Goal: Task Accomplishment & Management: Manage account settings

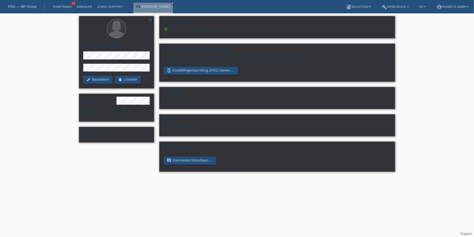
click at [24, 9] on div "POS — MF Group" at bounding box center [22, 6] width 45 height 9
click at [26, 9] on div "POS — MF Group" at bounding box center [22, 6] width 45 height 9
click at [31, 5] on link "POS — MF Group" at bounding box center [22, 7] width 28 height 4
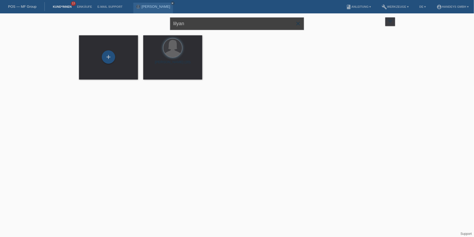
drag, startPoint x: 199, startPoint y: 23, endPoint x: 145, endPoint y: 18, distance: 54.6
click at [144, 22] on div "lilyan close filter_list view_module Alle Kund*innen anzeigen star Markierte Ku…" at bounding box center [236, 22] width 321 height 19
type input "ceesay"
click at [151, 74] on link "launch Anzeigen" at bounding box center [155, 75] width 20 height 4
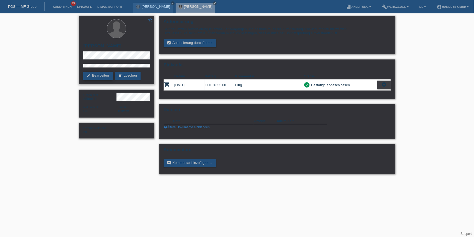
click at [97, 75] on link "edit Bearbeiten" at bounding box center [97, 76] width 29 height 8
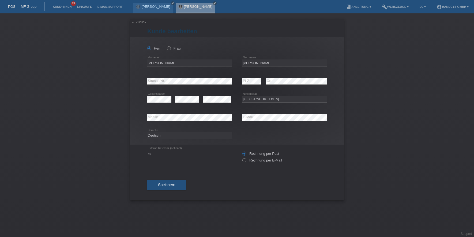
select select "CH"
drag, startPoint x: 160, startPoint y: 154, endPoint x: 119, endPoint y: 151, distance: 41.6
click at [119, 151] on div "← Zurück [PERSON_NAME] bearbeiten [PERSON_NAME] Frau Aziz error Vorname [PERSON…" at bounding box center [237, 125] width 474 height 224
type input "DERYA"
click at [43, 112] on div "← Zurück Kunde bearbeiten Herr Frau Aziz error Vorname Ceesay C" at bounding box center [237, 125] width 474 height 224
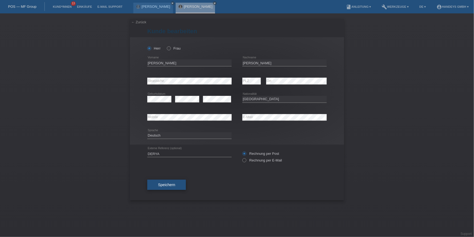
click at [178, 188] on button "Speichern" at bounding box center [166, 185] width 39 height 10
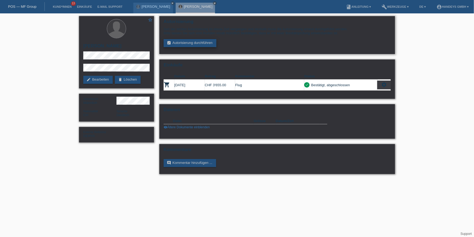
click at [189, 42] on link "assignment_turned_in Autorisierung durchführen" at bounding box center [190, 43] width 53 height 8
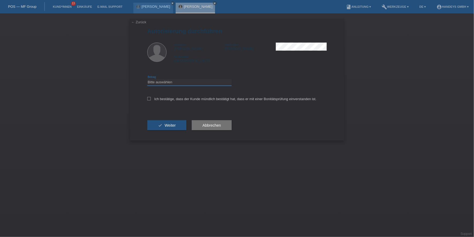
click at [182, 82] on select "Bitte auswählen CHF 1.00 - CHF 499.00 CHF 500.00 - CHF 1'999.00 CHF 2'000.00 - …" at bounding box center [189, 82] width 84 height 6
select select "3"
click at [147, 79] on select "Bitte auswählen CHF 1.00 - CHF 499.00 CHF 500.00 - CHF 1'999.00 CHF 2'000.00 - …" at bounding box center [189, 82] width 84 height 6
click at [179, 97] on label "Ich bestätige, dass der Kunde mündlich bestätigt hat, dass er mit einer Bonität…" at bounding box center [231, 99] width 169 height 4
click at [151, 97] on input "Ich bestätige, dass der Kunde mündlich bestätigt hat, dass er mit einer Bonität…" at bounding box center [148, 98] width 3 height 3
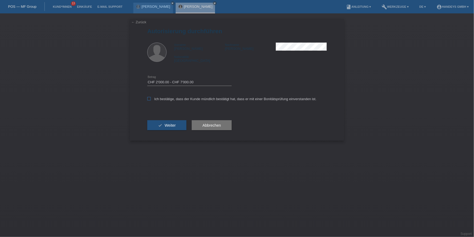
checkbox input "true"
click at [173, 127] on span "Weiter" at bounding box center [170, 125] width 11 height 4
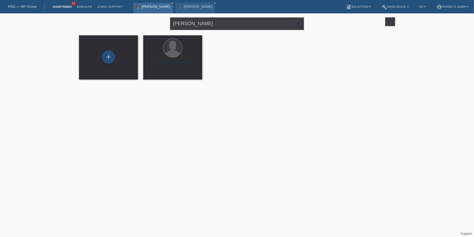
click at [148, 6] on link "[PERSON_NAME]" at bounding box center [156, 7] width 29 height 4
